Goal: Transaction & Acquisition: Obtain resource

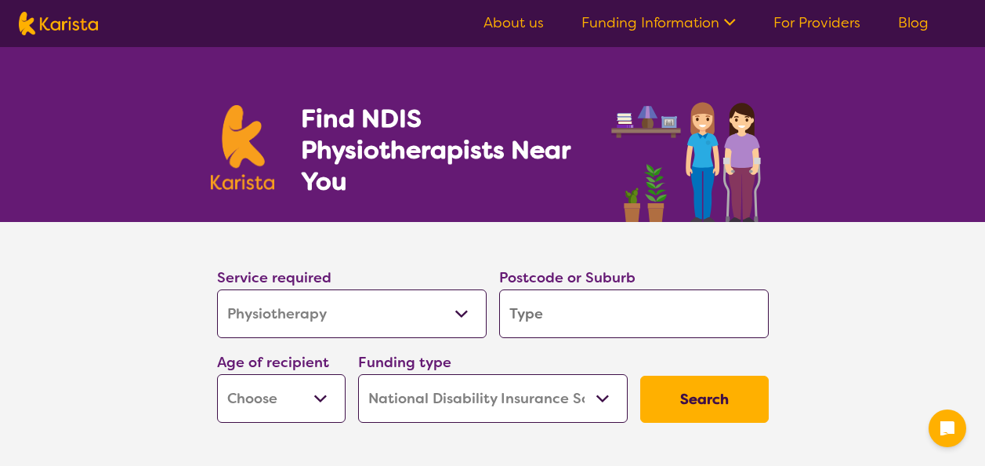
select select "Physiotherapy"
select select "NDIS"
select select "Physiotherapy"
select select "NDIS"
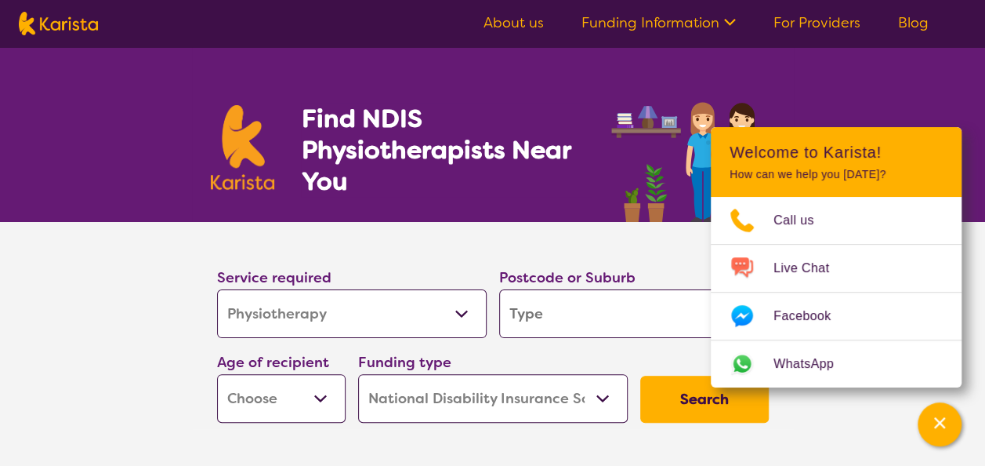
click at [444, 237] on section "Service required Allied Health Assistant Assessment ([MEDICAL_DATA] or [MEDICAL…" at bounding box center [493, 325] width 602 height 207
click at [457, 314] on select "Allied Health Assistant Assessment ([MEDICAL_DATA] or [MEDICAL_DATA]) Behaviour…" at bounding box center [352, 313] width 270 height 49
select select "[MEDICAL_DATA]"
click at [217, 289] on select "Allied Health Assistant Assessment ([MEDICAL_DATA] or [MEDICAL_DATA]) Behaviour…" at bounding box center [352, 313] width 270 height 49
select select "[MEDICAL_DATA]"
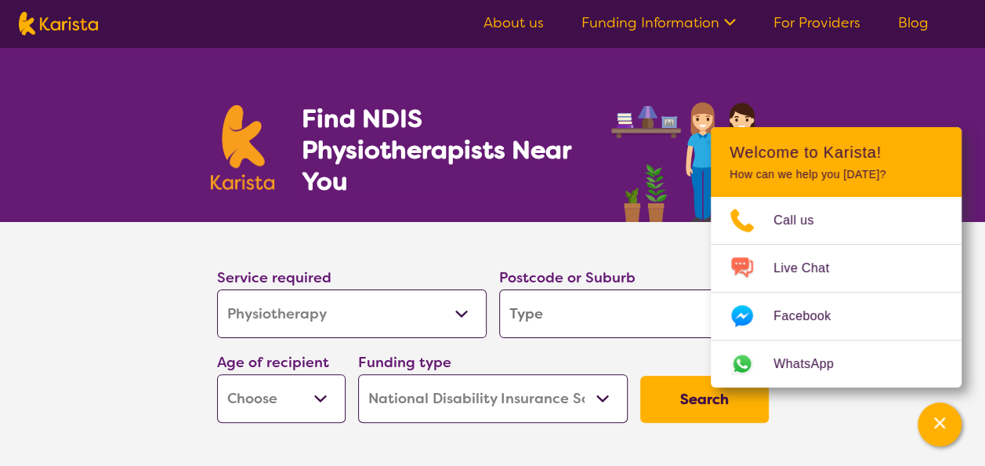
click at [671, 303] on input "search" at bounding box center [634, 313] width 270 height 49
type input "b"
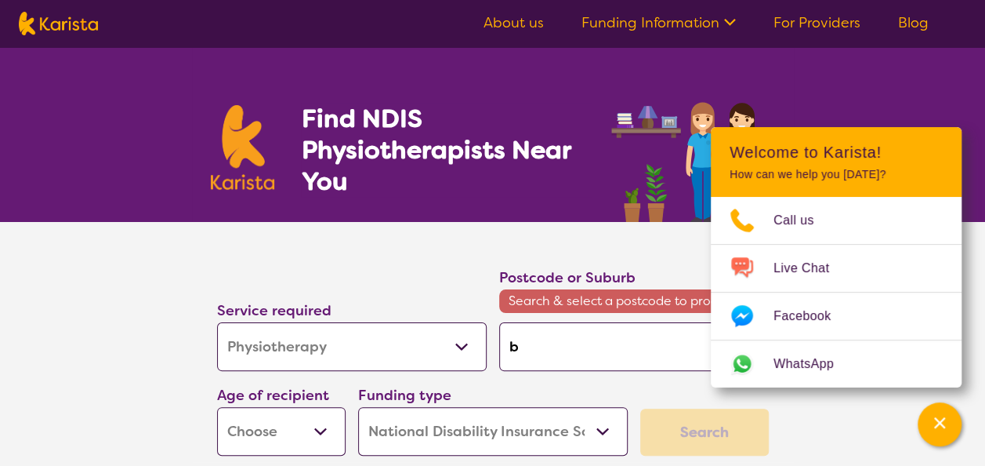
type input "br"
type input "bra"
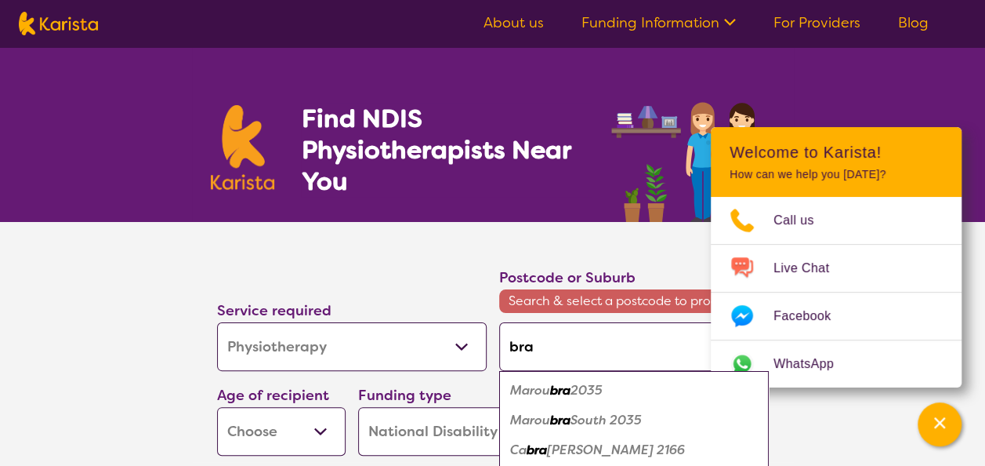
type input "bras"
type input "brass"
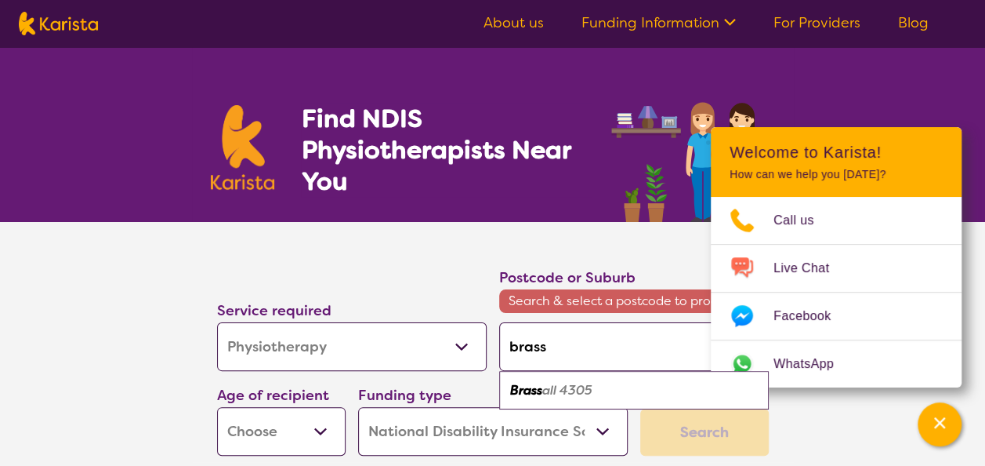
click at [585, 386] on em "all 4305" at bounding box center [567, 390] width 50 height 16
type input "4305"
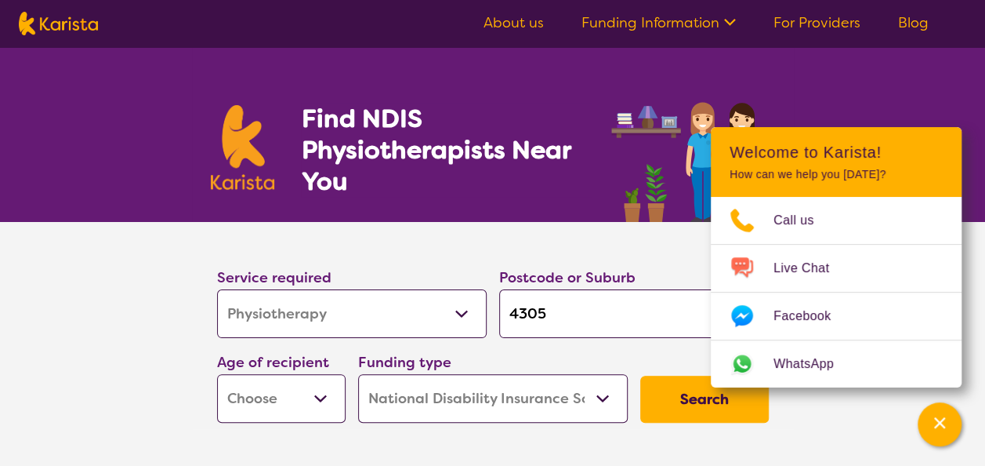
click at [319, 398] on select "Early Childhood - 0 to 9 Child - 10 to 11 Adolescent - 12 to 17 Adult - 18 to 6…" at bounding box center [281, 398] width 129 height 49
select select "AD"
click at [217, 374] on select "Early Childhood - 0 to 9 Child - 10 to 11 Adolescent - 12 to 17 Adult - 18 to 6…" at bounding box center [281, 398] width 129 height 49
select select "AD"
click at [602, 395] on select "Home Care Package (HCP) National Disability Insurance Scheme (NDIS) I don't know" at bounding box center [493, 398] width 270 height 49
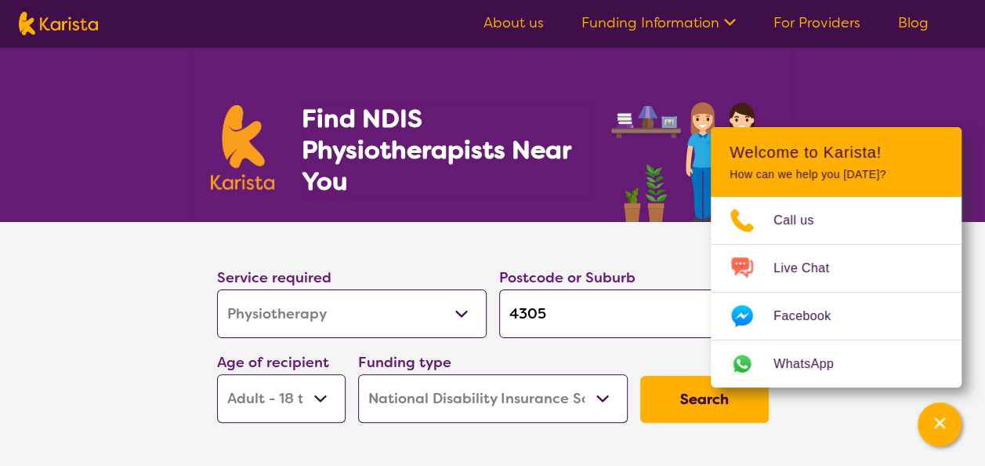
click at [358, 374] on select "Home Care Package (HCP) National Disability Insurance Scheme (NDIS) I don't know" at bounding box center [493, 398] width 270 height 49
click at [597, 393] on select "Home Care Package (HCP) National Disability Insurance Scheme (NDIS) I don't know" at bounding box center [493, 398] width 270 height 49
click at [693, 400] on button "Search" at bounding box center [704, 398] width 129 height 47
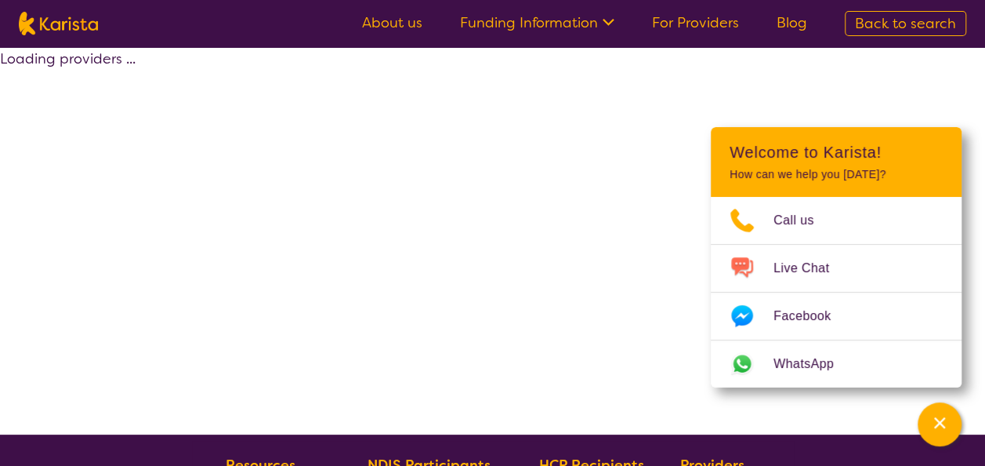
select select "by_score"
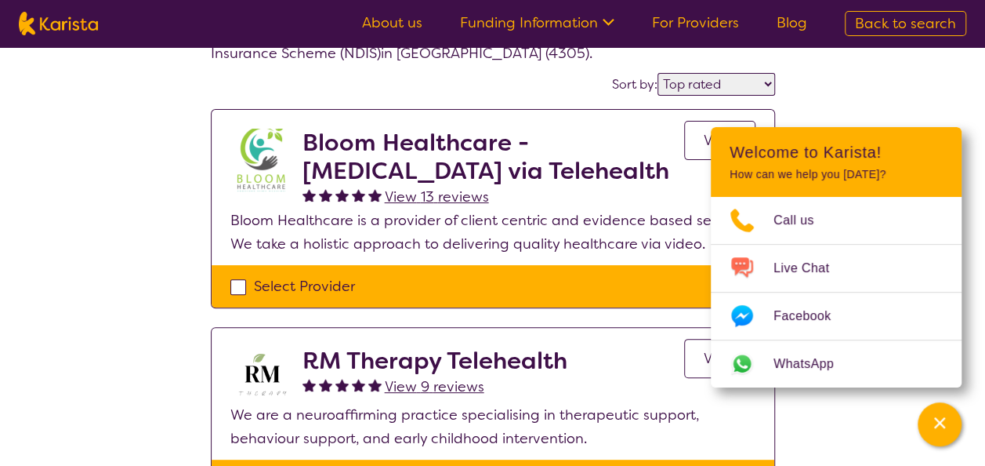
scroll to position [78, 0]
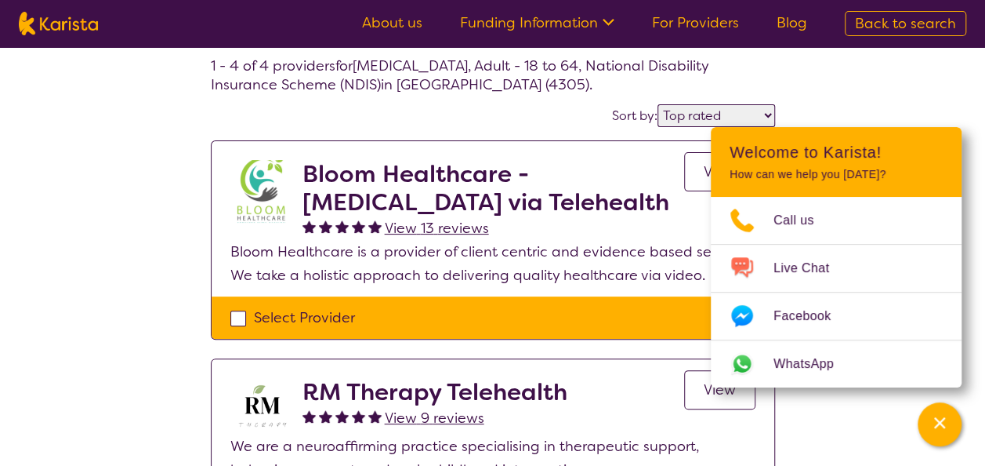
click at [948, 420] on div "Channel Menu" at bounding box center [939, 424] width 31 height 34
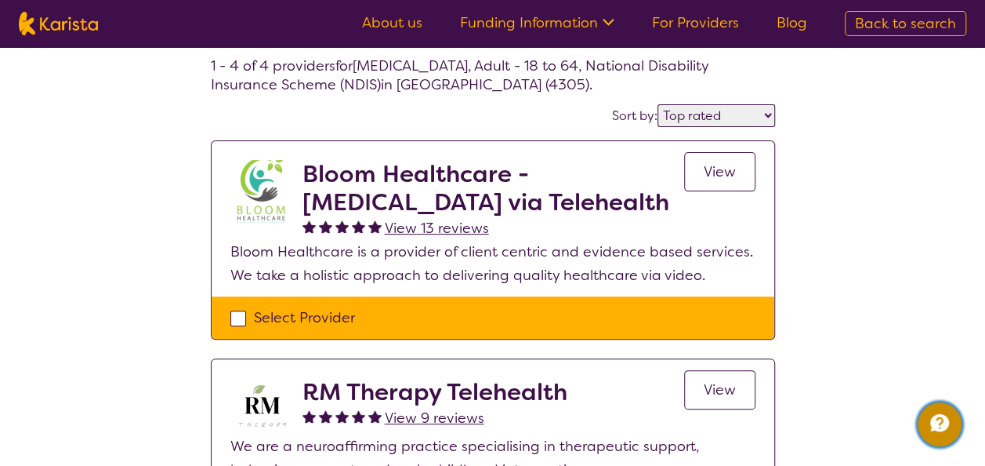
scroll to position [0, 0]
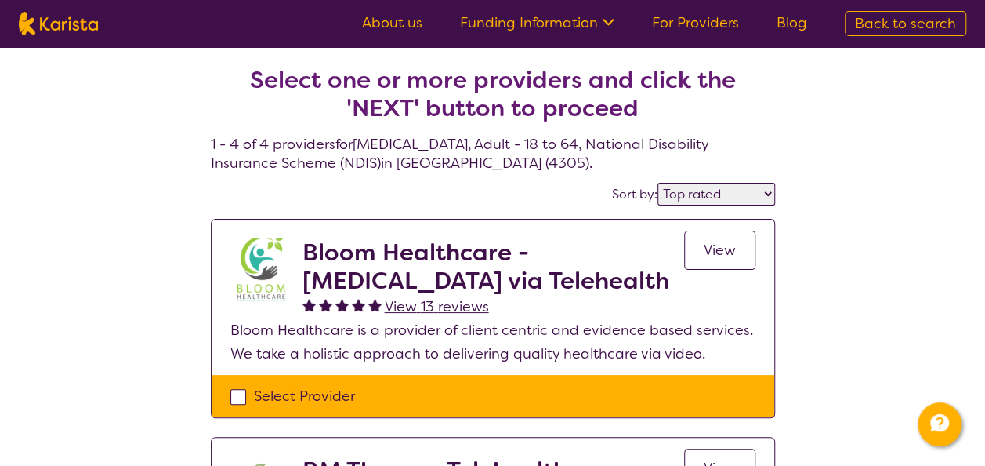
click at [892, 20] on span "Back to search" at bounding box center [905, 23] width 101 height 19
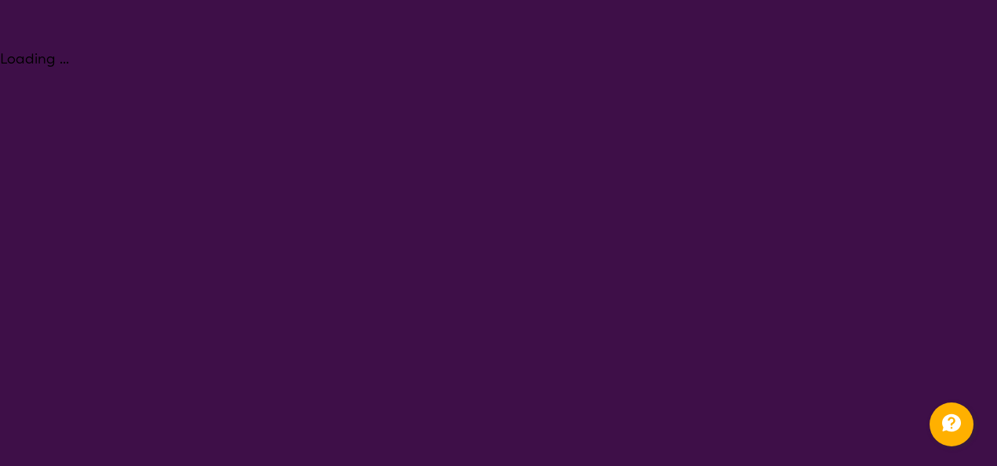
select select "Physiotherapy"
select select "AD"
select select "NDIS"
select select "Physiotherapy"
select select "AD"
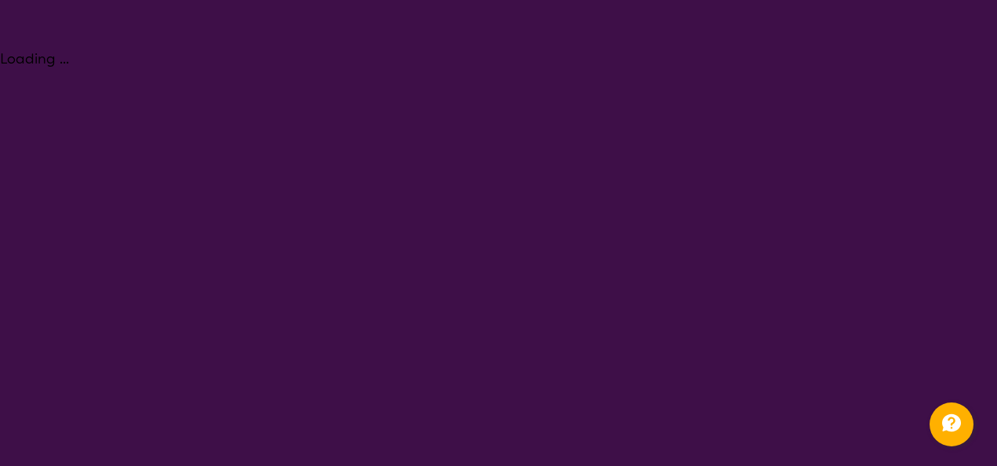
select select "NDIS"
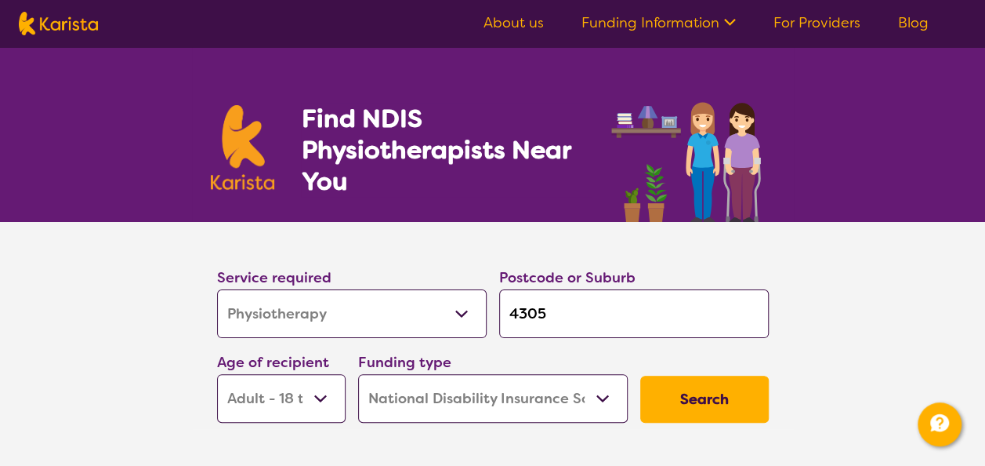
click at [462, 314] on select "Allied Health Assistant Assessment ([MEDICAL_DATA] or [MEDICAL_DATA]) Behaviour…" at bounding box center [352, 313] width 270 height 49
click at [217, 289] on select "Allied Health Assistant Assessment ([MEDICAL_DATA] or [MEDICAL_DATA]) Behaviour…" at bounding box center [352, 313] width 270 height 49
click at [560, 312] on input "4305" at bounding box center [634, 313] width 270 height 49
type input "430"
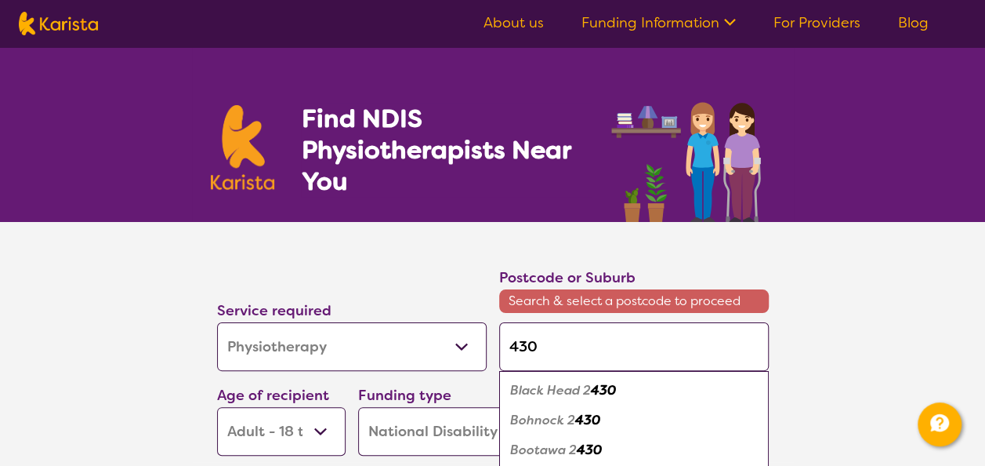
type input "4300"
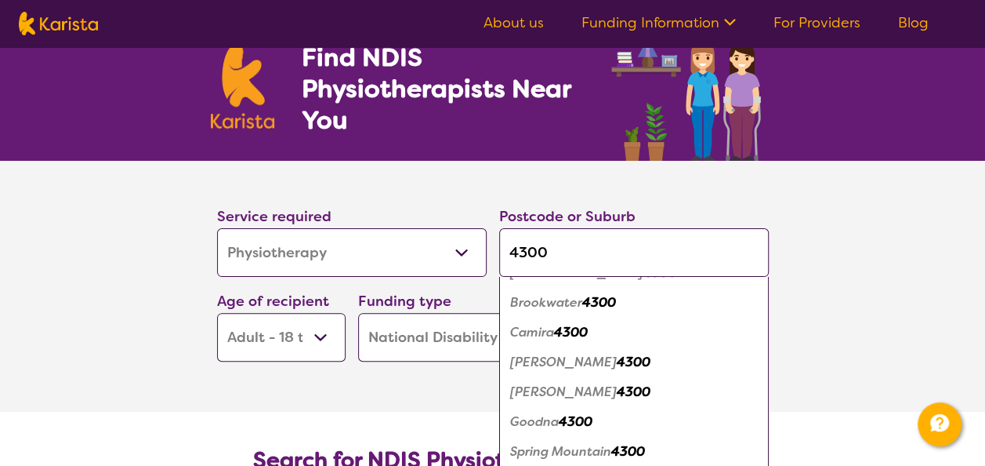
scroll to position [157, 0]
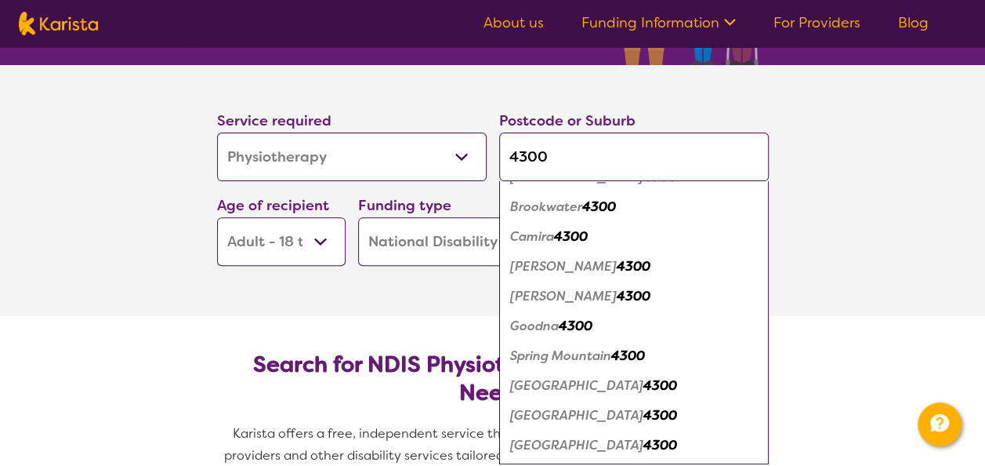
type input "4300"
click at [633, 349] on em "4300" at bounding box center [628, 355] width 34 height 16
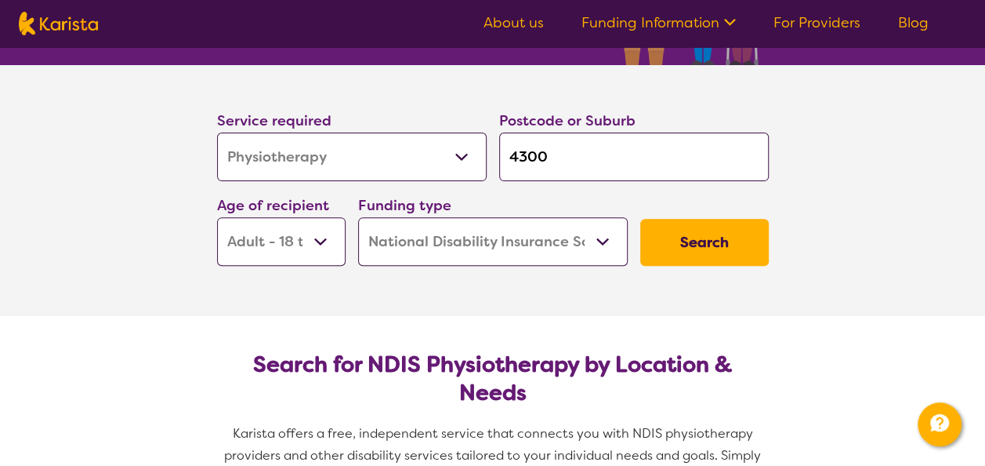
scroll to position [0, 0]
click at [709, 235] on button "Search" at bounding box center [704, 242] width 129 height 47
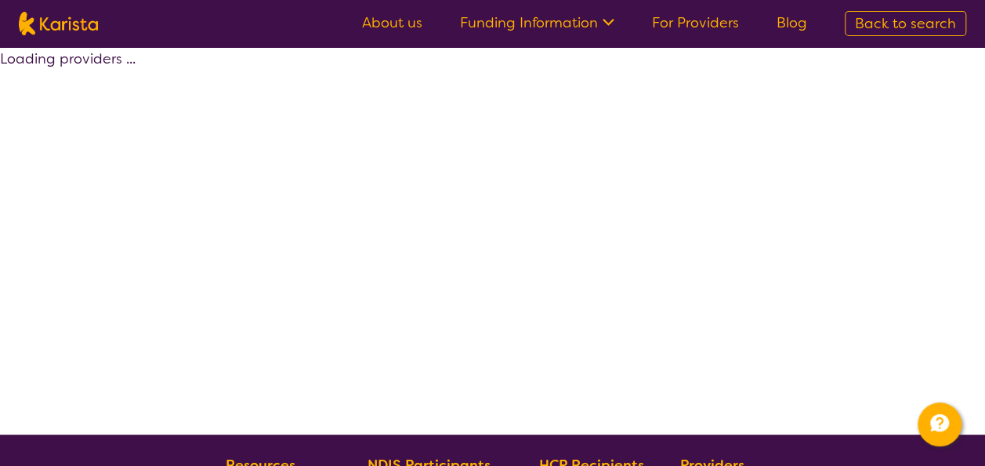
select select "by_score"
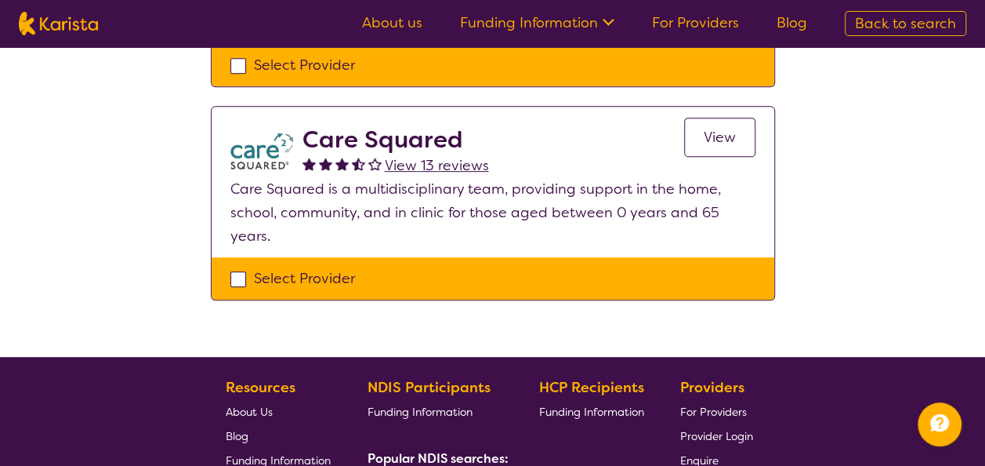
scroll to position [157, 0]
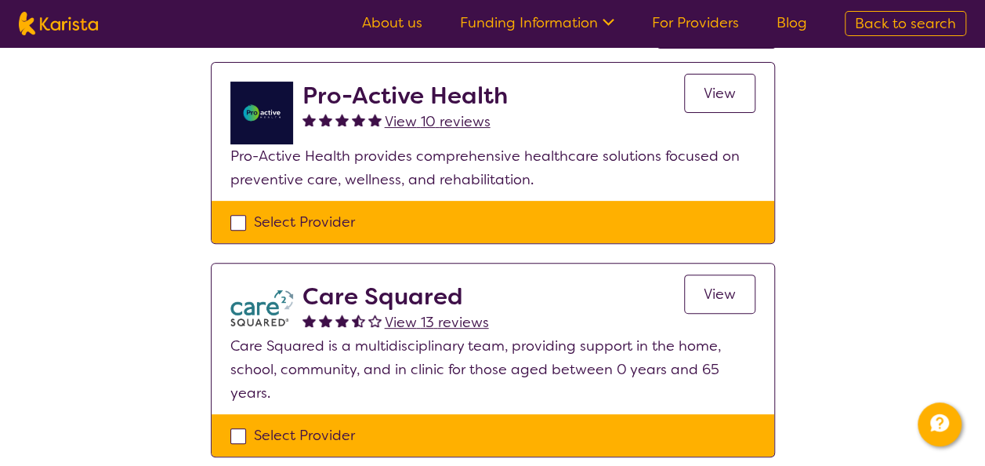
click at [711, 96] on span "View" at bounding box center [720, 93] width 32 height 19
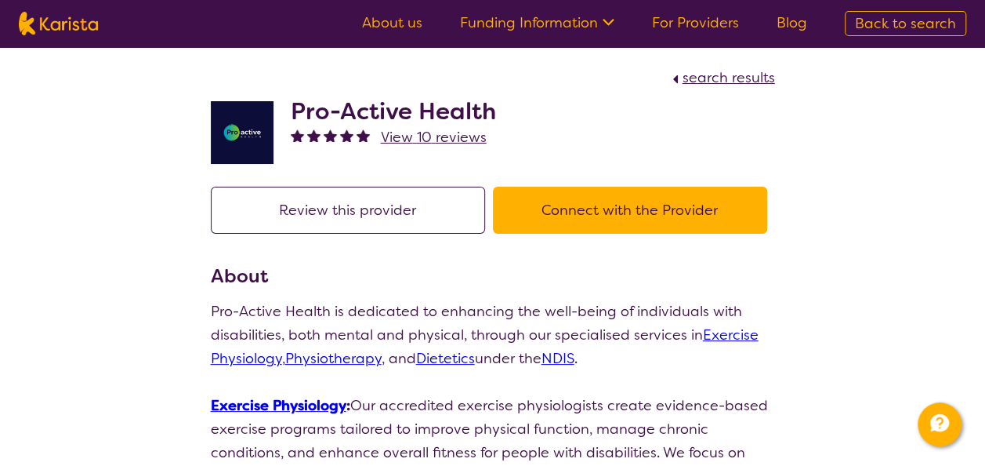
click at [574, 202] on button "Connect with the Provider" at bounding box center [630, 210] width 274 height 47
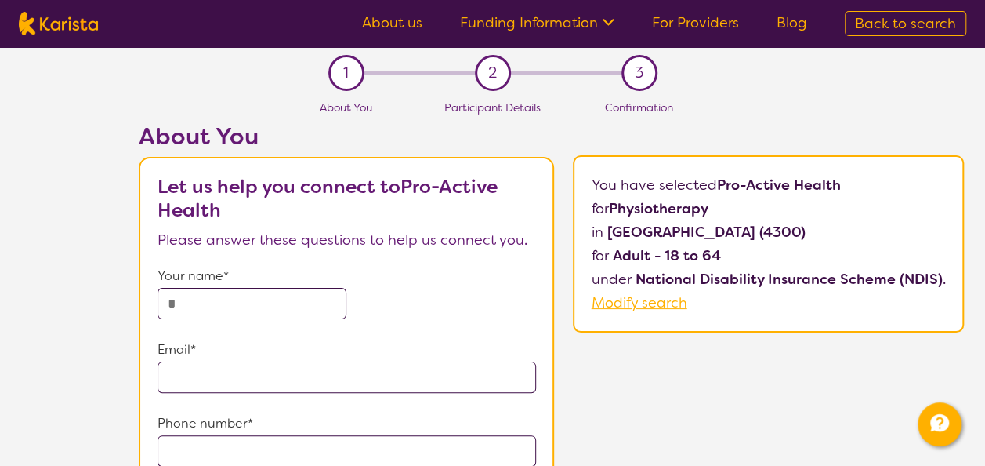
click at [188, 300] on input "text" at bounding box center [253, 303] width 190 height 31
type input "**********"
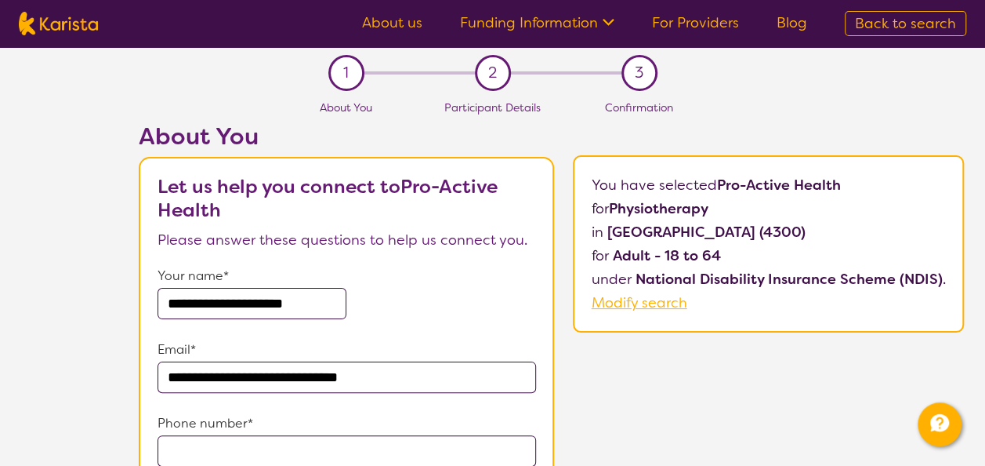
type input "**********"
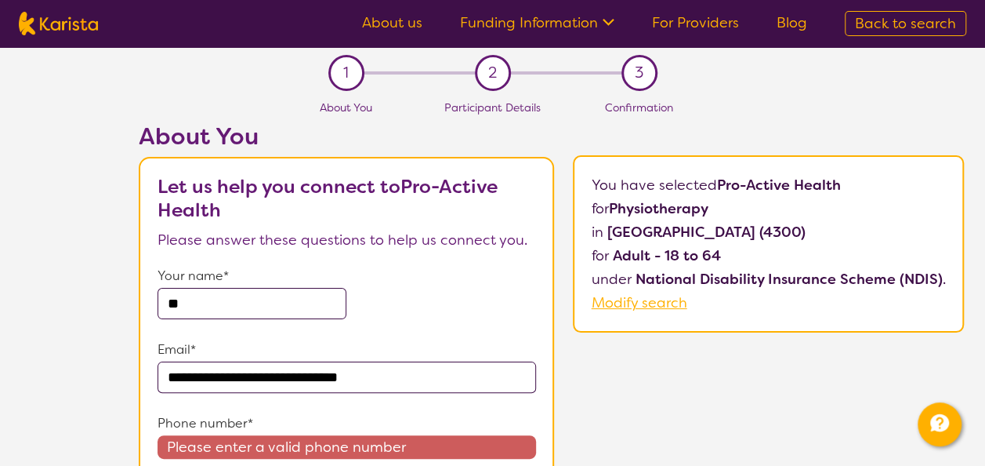
type input "*"
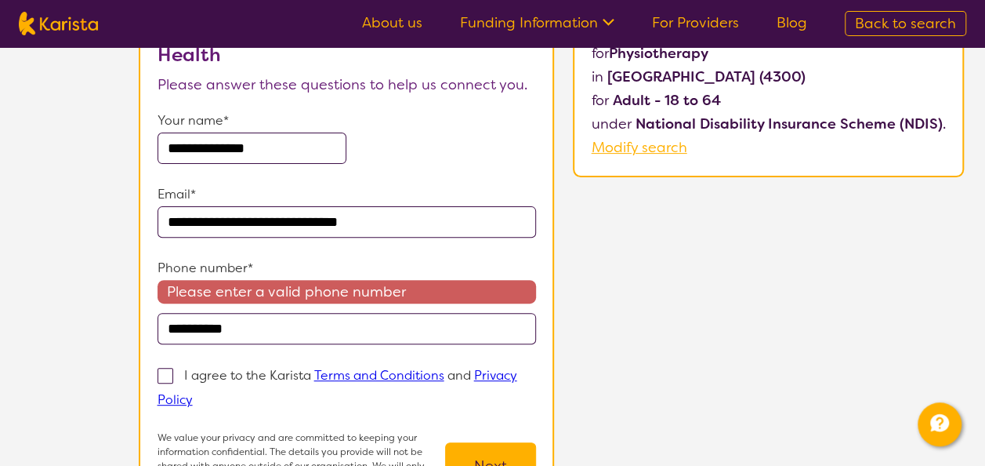
scroll to position [157, 0]
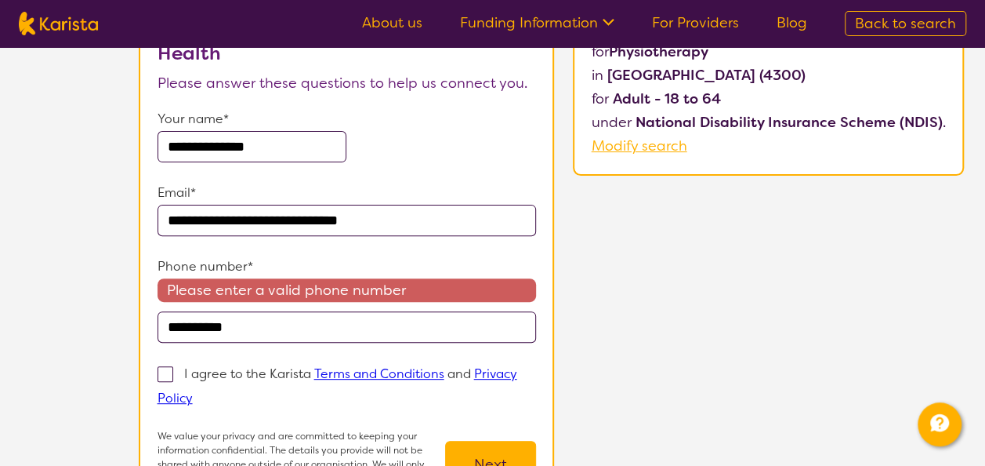
type input "**********"
click at [164, 371] on span at bounding box center [166, 374] width 16 height 16
click at [193, 392] on input "I agree to the Karista Terms and Conditions and Privacy Policy" at bounding box center [198, 397] width 10 height 10
checkbox input "true"
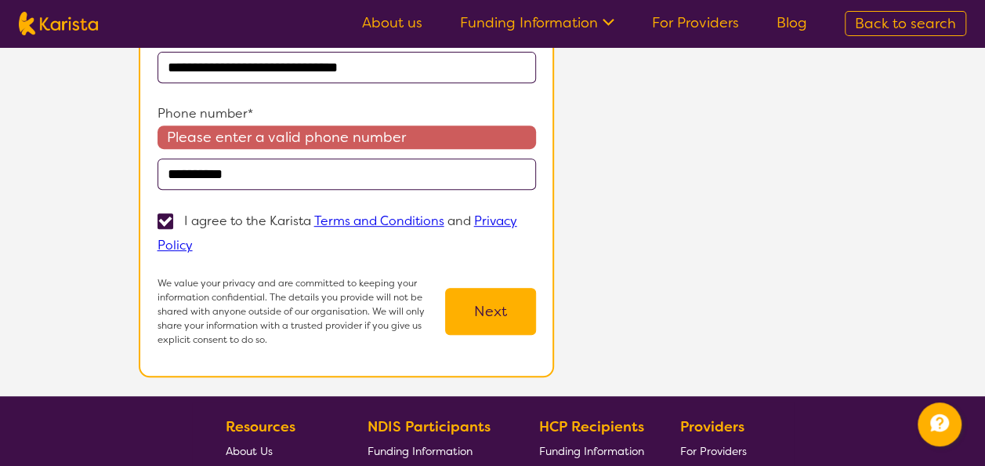
scroll to position [314, 0]
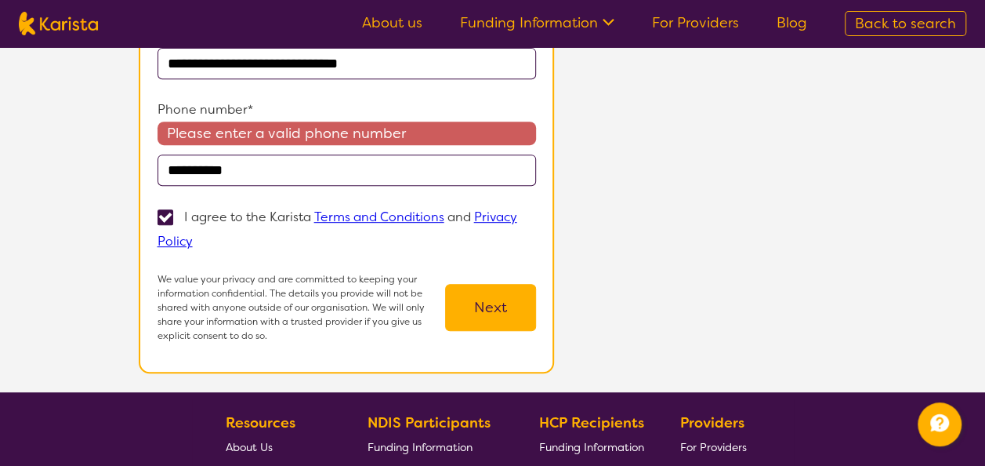
click at [489, 303] on button "Next" at bounding box center [490, 307] width 91 height 47
click at [495, 301] on button "Next" at bounding box center [490, 307] width 91 height 47
click at [502, 302] on button "Next" at bounding box center [490, 307] width 91 height 47
click at [168, 169] on input "**********" at bounding box center [347, 169] width 379 height 31
click at [194, 168] on input "**********" at bounding box center [347, 169] width 379 height 31
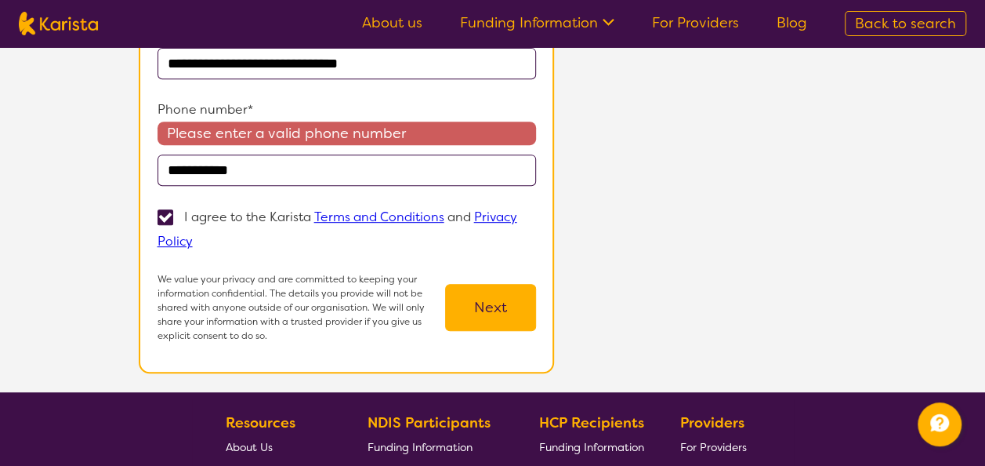
type input "**********"
click at [483, 301] on button "Next" at bounding box center [490, 307] width 91 height 47
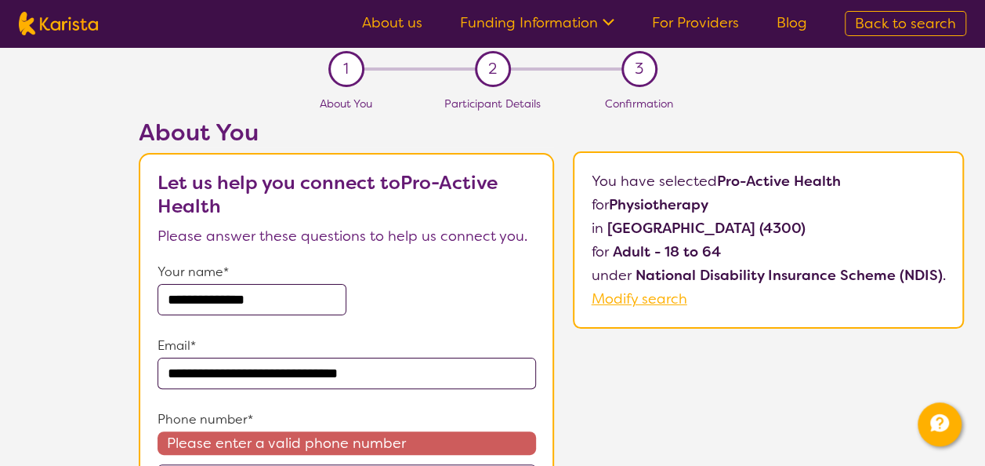
scroll to position [0, 0]
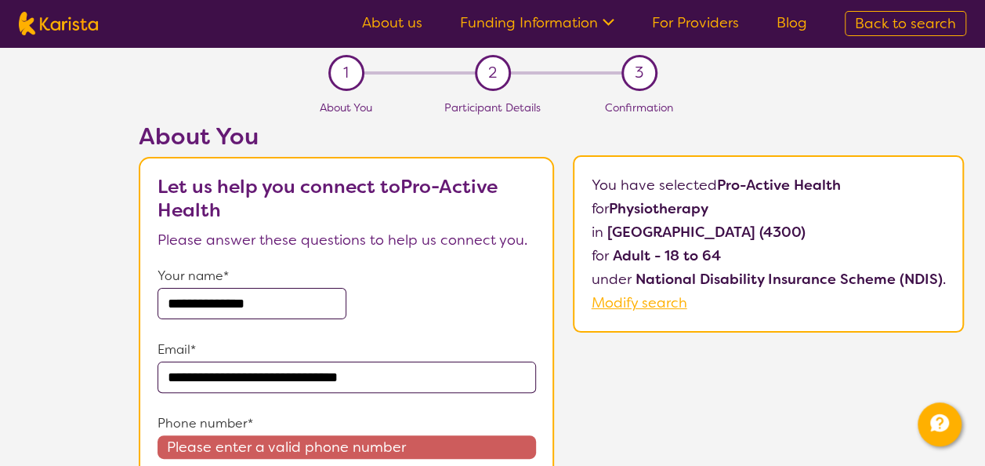
click at [904, 20] on span "Back to search" at bounding box center [905, 23] width 101 height 19
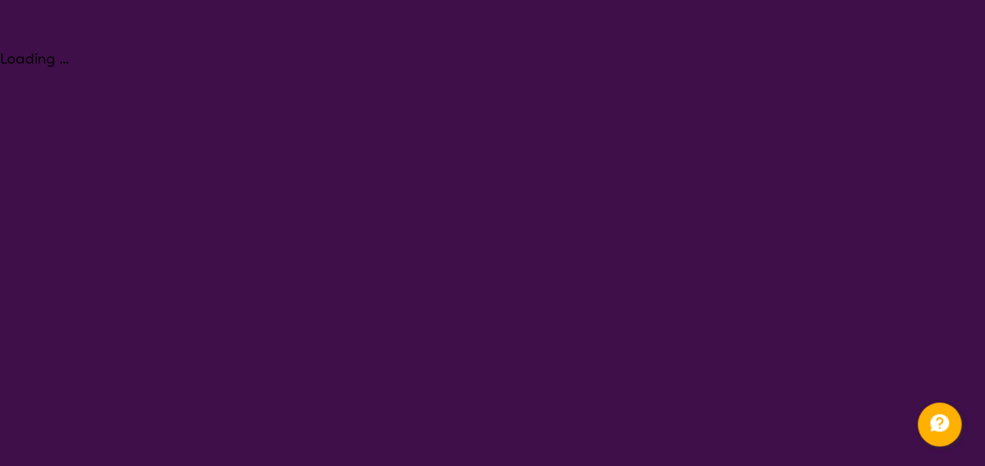
select select "Physiotherapy"
select select "AD"
select select "NDIS"
select select "Physiotherapy"
select select "AD"
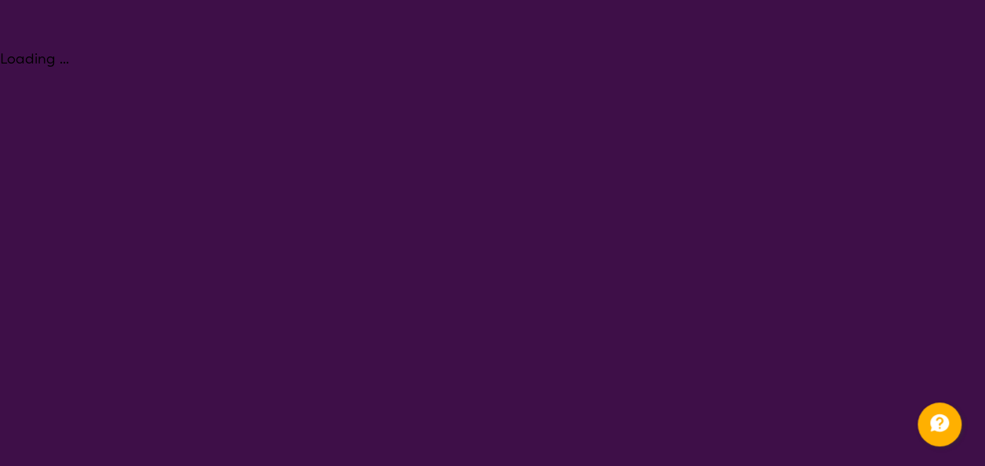
select select "NDIS"
